Goal: Task Accomplishment & Management: Complete application form

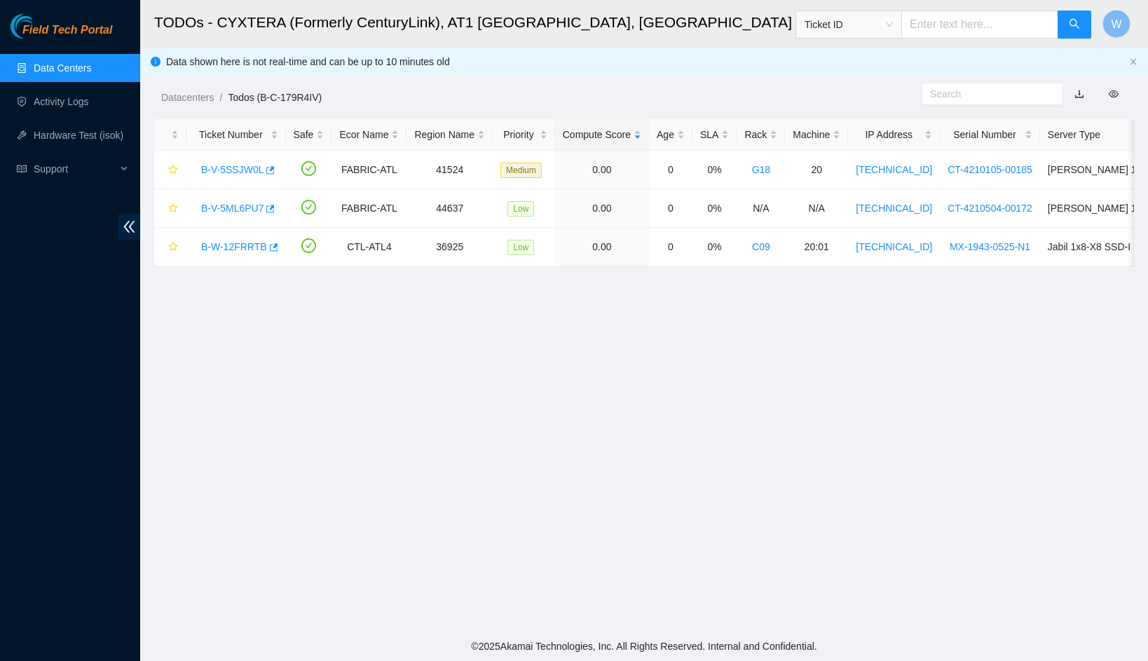
click at [1091, 367] on main "TODOs - CYXTERA (Formerly CenturyLink), AT1 [GEOGRAPHIC_DATA], [GEOGRAPHIC_DATA…" at bounding box center [644, 315] width 1008 height 631
click at [247, 169] on link "B-V-5SSJW0L" at bounding box center [232, 169] width 62 height 11
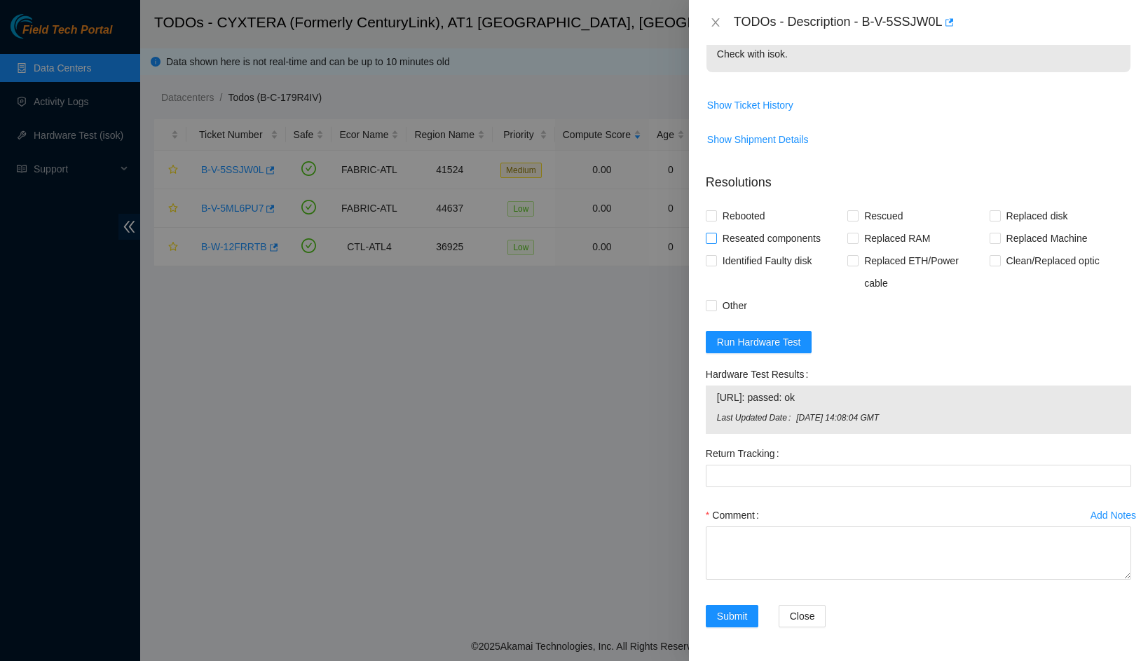
scroll to position [253, 0]
click at [781, 346] on span "Run Hardware Test" at bounding box center [759, 342] width 84 height 15
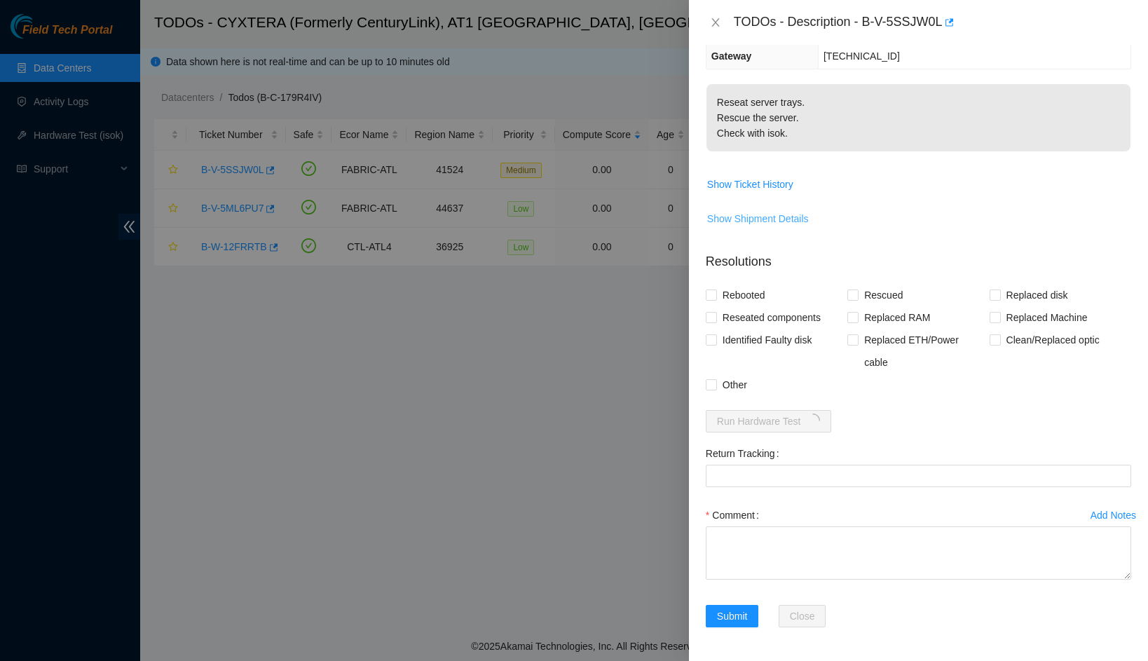
scroll to position [174, 0]
click at [751, 217] on span "Show Shipment Details" at bounding box center [758, 218] width 102 height 15
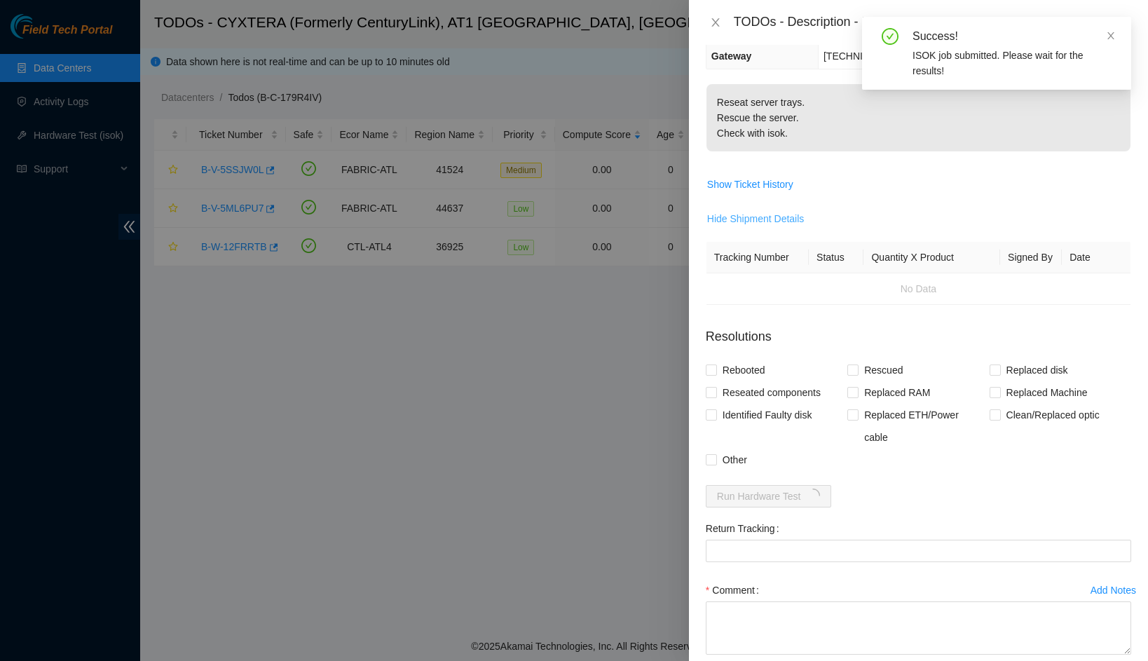
click at [760, 217] on span "Hide Shipment Details" at bounding box center [755, 218] width 97 height 15
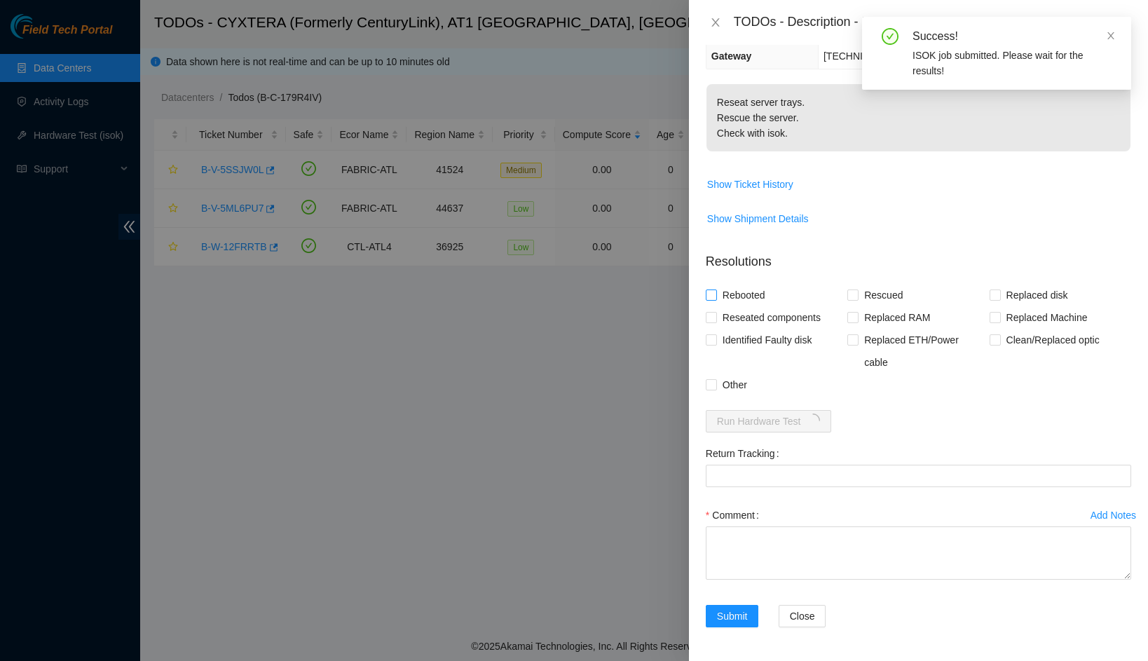
click at [756, 293] on span "Rebooted" at bounding box center [744, 295] width 54 height 22
click at [716, 293] on input "Rebooted" at bounding box center [711, 294] width 10 height 10
checkbox input "true"
click at [755, 313] on span "Reseated components" at bounding box center [771, 317] width 109 height 22
click at [716, 313] on input "Reseated components" at bounding box center [711, 317] width 10 height 10
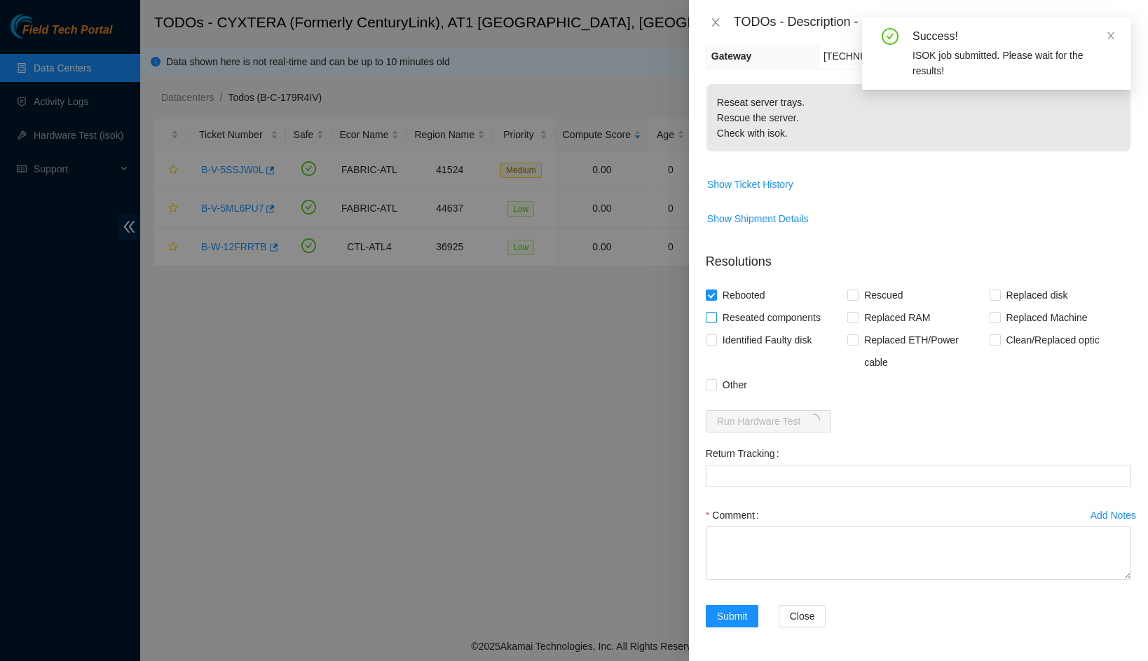
checkbox input "true"
click at [858, 294] on span "Rescued" at bounding box center [883, 295] width 50 height 22
click at [857, 294] on input "Rescued" at bounding box center [852, 294] width 10 height 10
checkbox input "true"
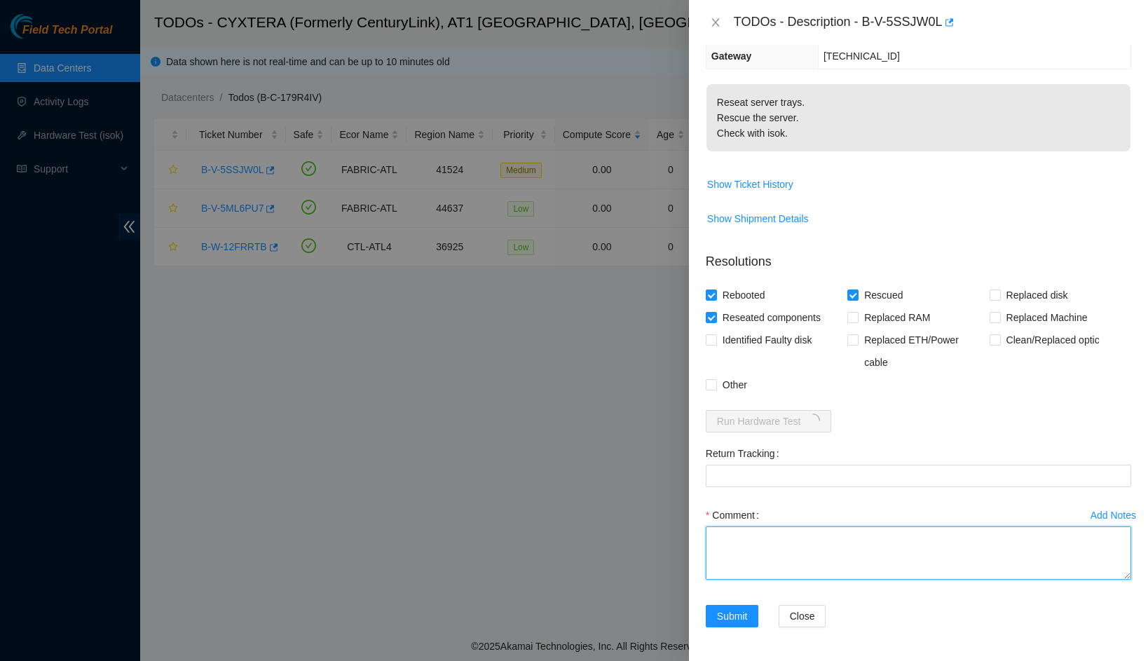
click at [795, 545] on textarea "Comment" at bounding box center [918, 552] width 425 height 53
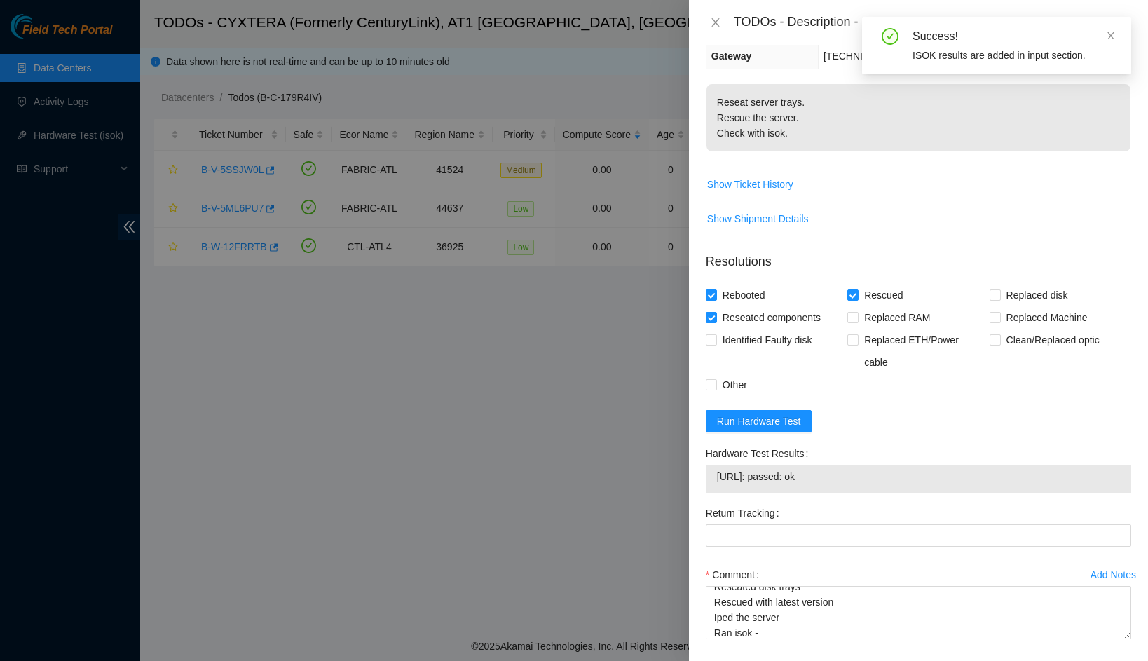
drag, startPoint x: 853, startPoint y: 477, endPoint x: 718, endPoint y: 479, distance: 135.3
click at [718, 479] on span "[URL]: passed: ok" at bounding box center [918, 476] width 403 height 15
copy span "[URL]: passed: ok"
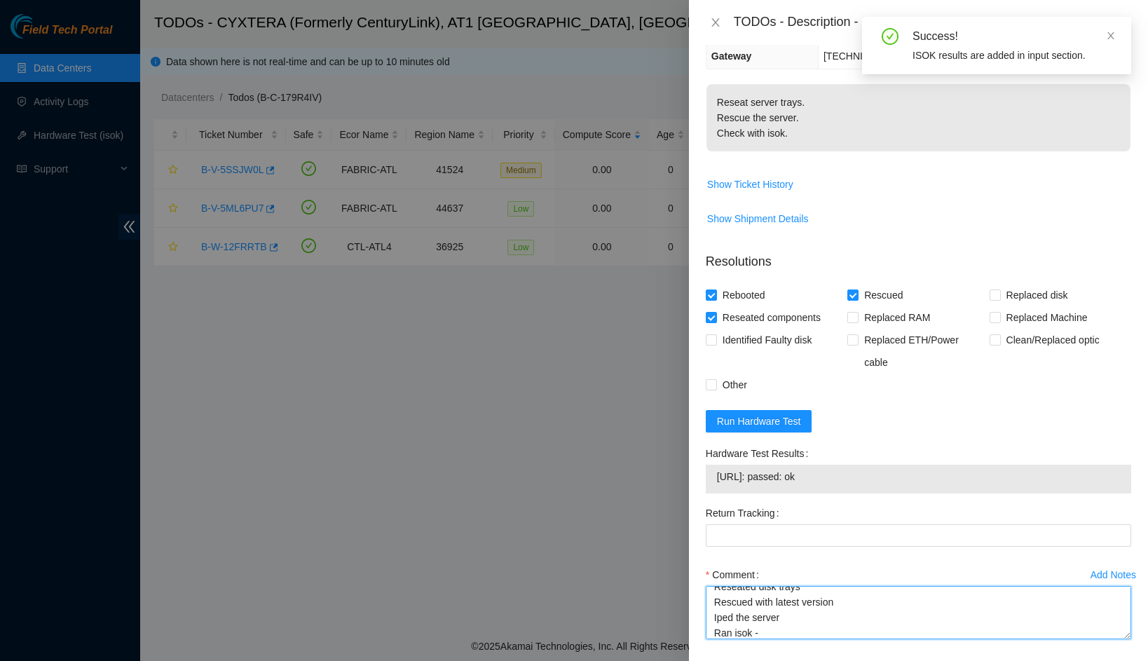
click at [777, 628] on textarea "Shut down safely Reseated disk trays Rescued with latest version Iped the serve…" at bounding box center [918, 612] width 425 height 53
paste textarea "[URL]: passed: ok"
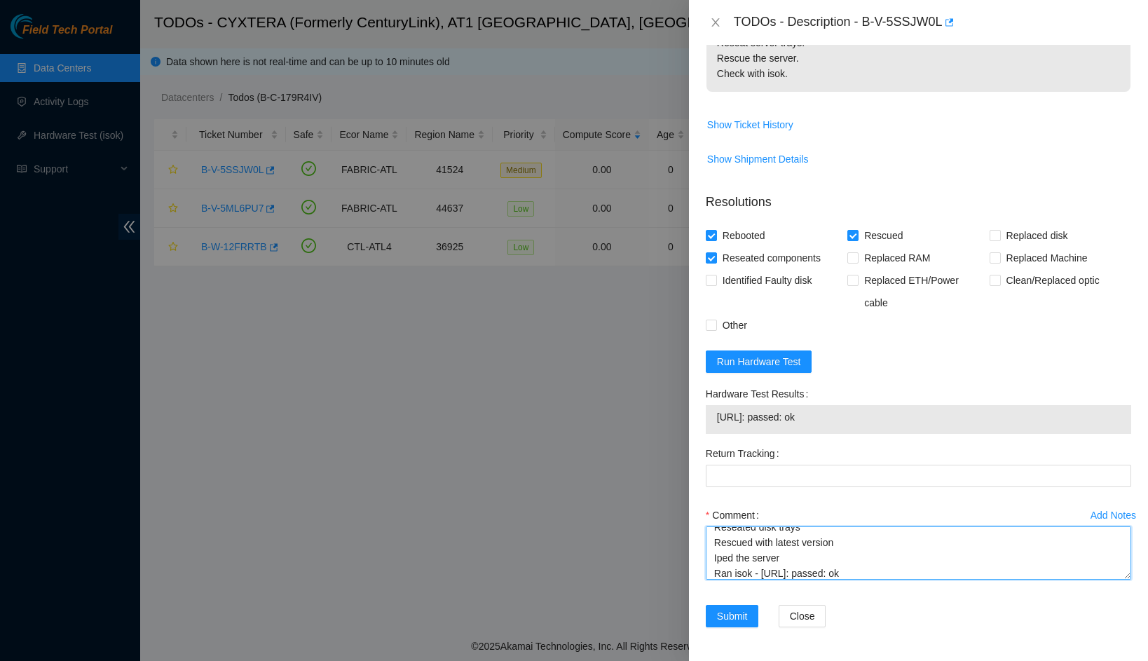
scroll to position [234, 0]
type textarea "Shut down safely Reseated disk trays Rescued with latest version Iped the serve…"
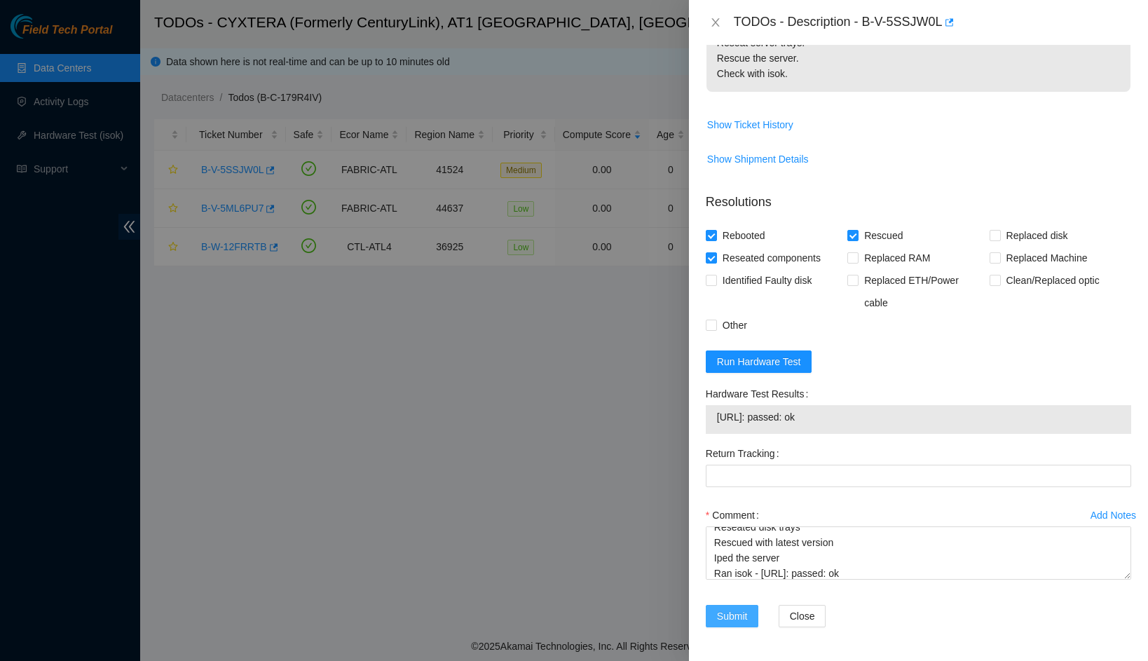
click at [733, 614] on span "Submit" at bounding box center [732, 615] width 31 height 15
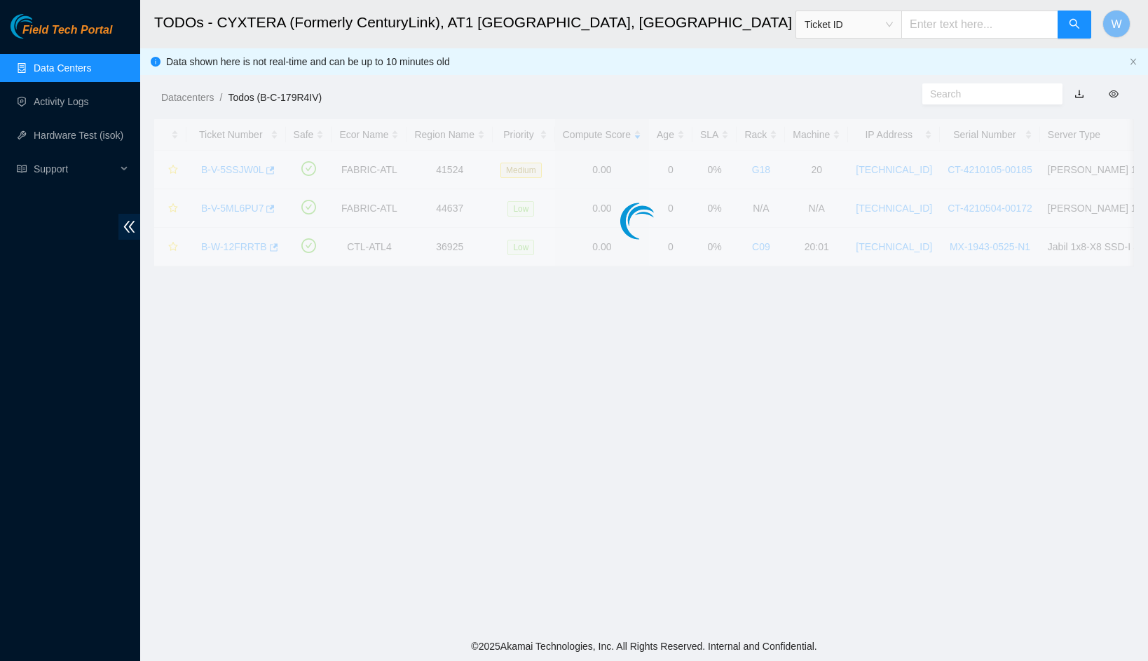
scroll to position [99, 0]
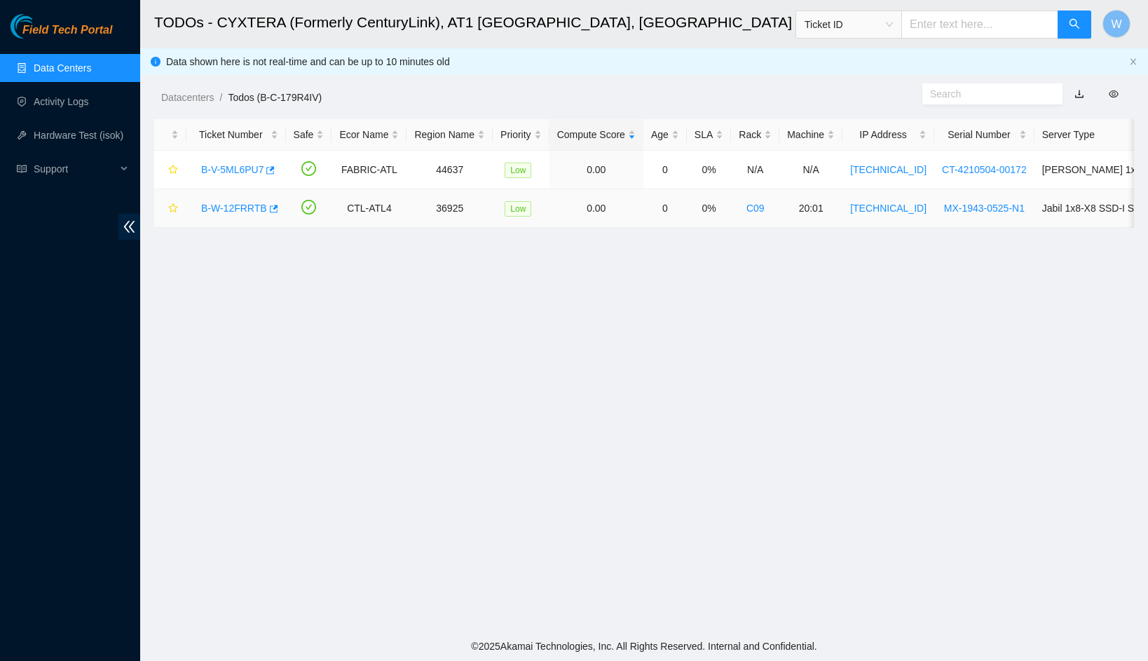
click at [210, 205] on link "B-W-12FRRTB" at bounding box center [234, 208] width 66 height 11
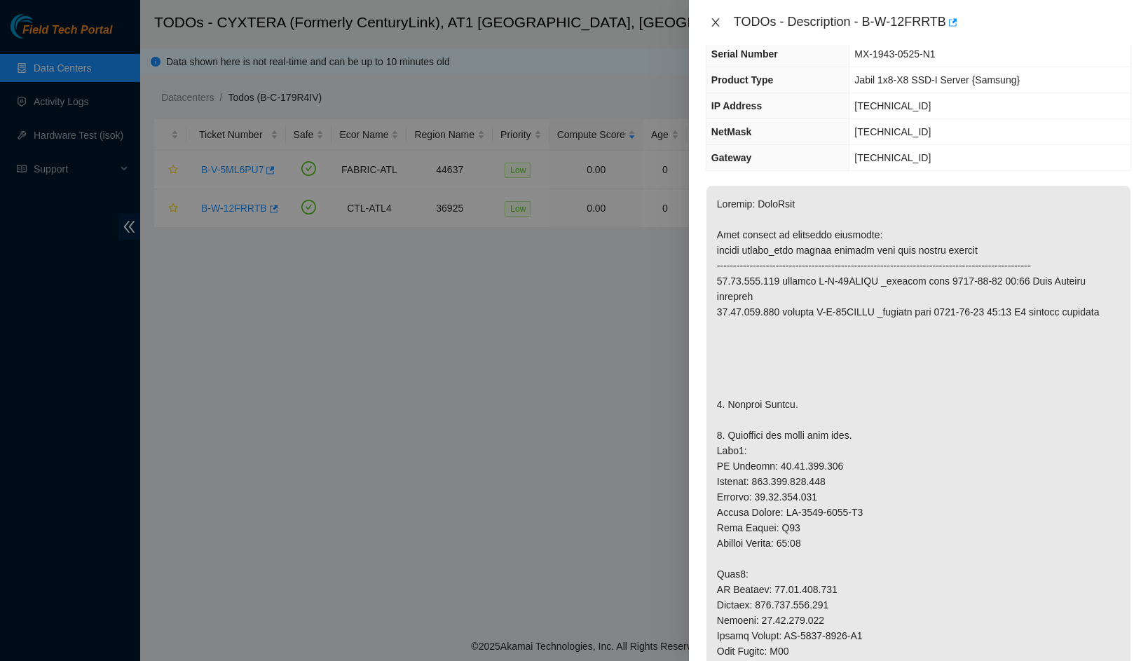
click at [716, 20] on icon "close" at bounding box center [715, 22] width 11 height 11
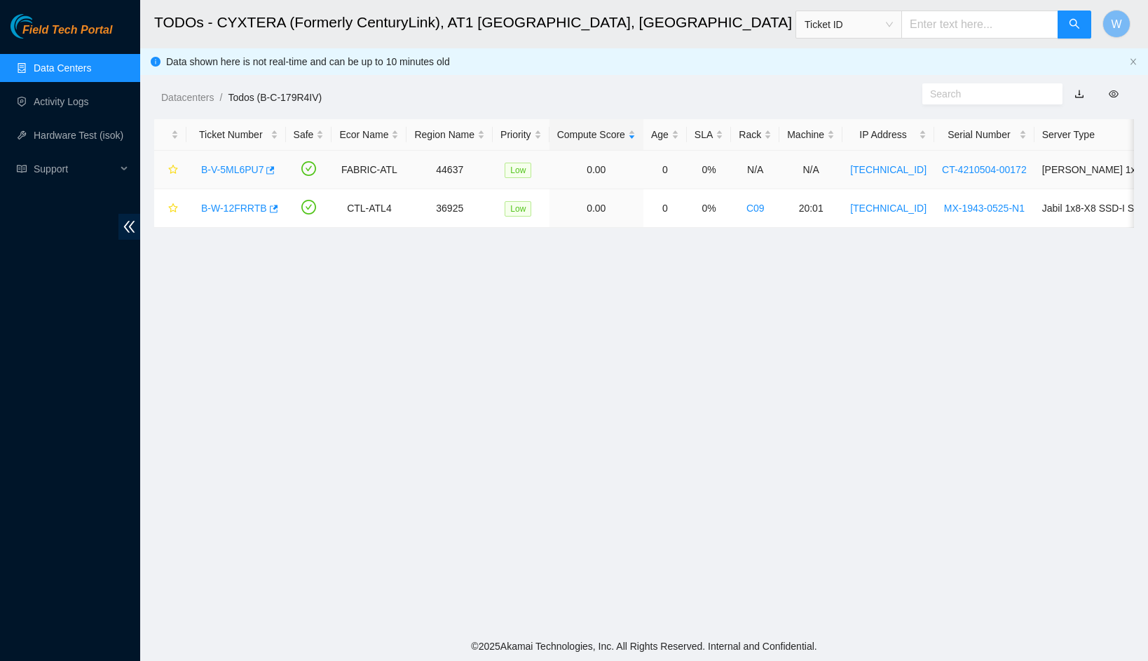
click at [244, 172] on link "B-V-5ML6PU7" at bounding box center [232, 169] width 62 height 11
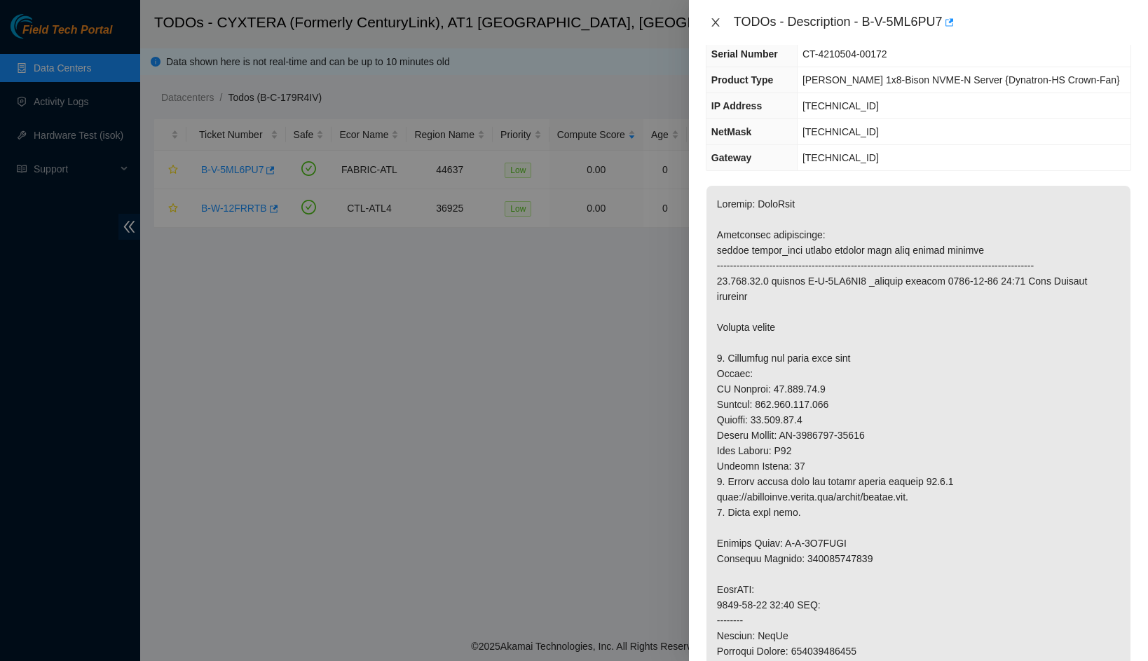
click at [718, 20] on icon "close" at bounding box center [715, 22] width 8 height 8
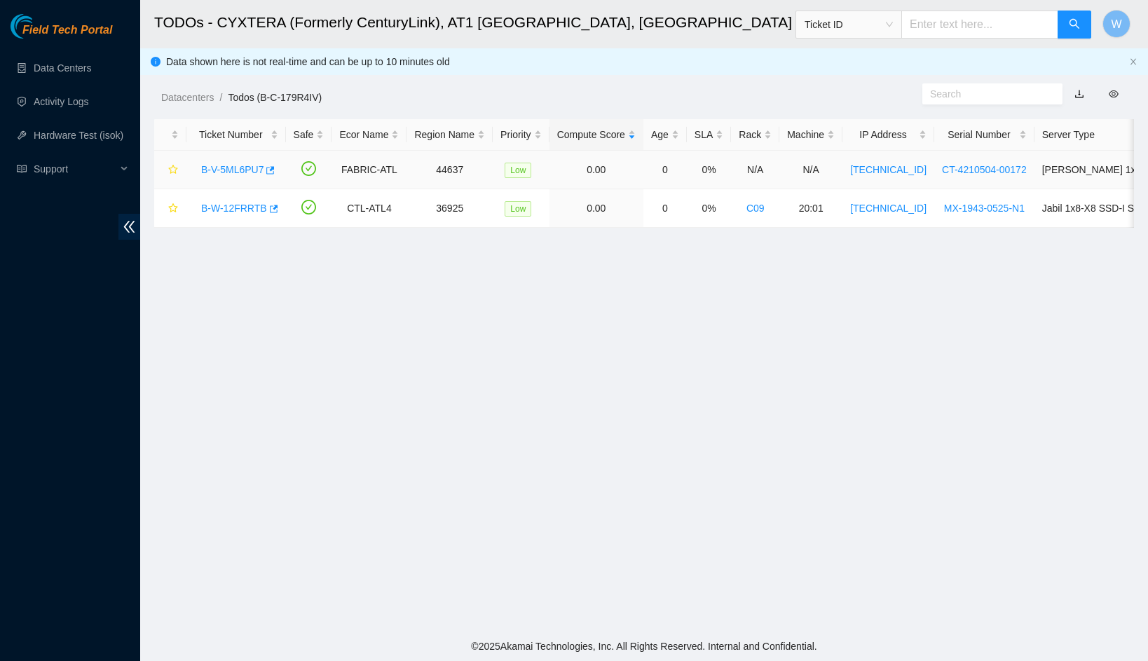
click at [244, 170] on link "B-V-5ML6PU7" at bounding box center [232, 169] width 62 height 11
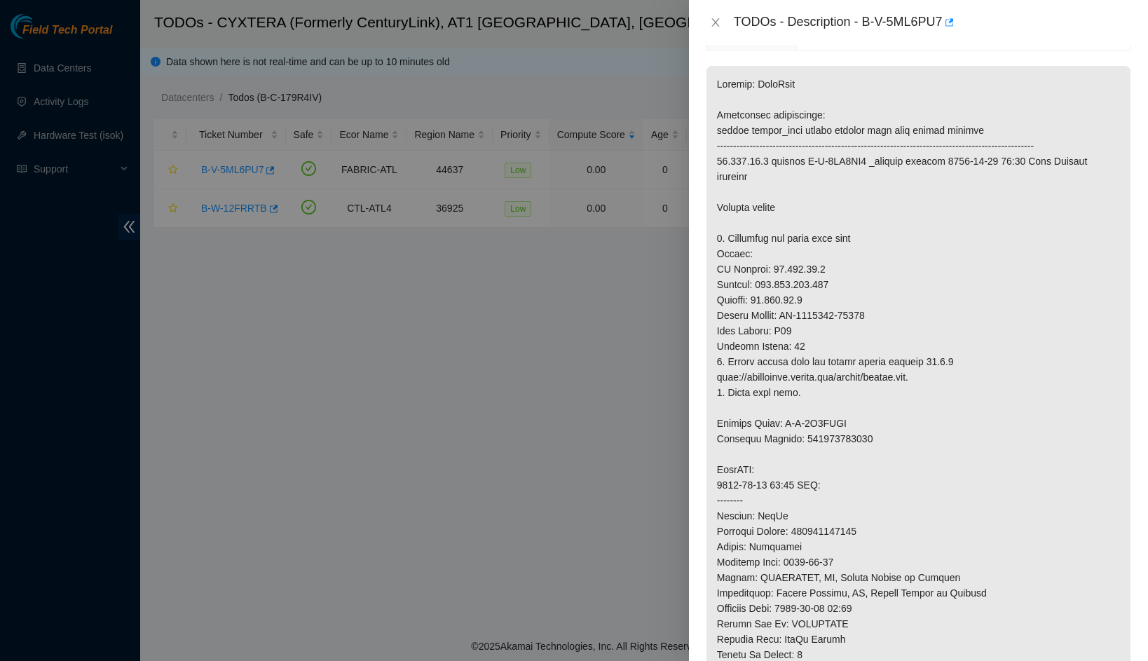
scroll to position [226, 0]
